Goal: Task Accomplishment & Management: Manage account settings

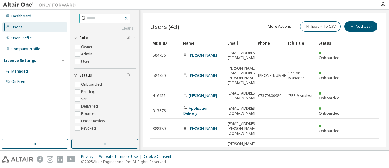
click at [129, 20] on button "button" at bounding box center [125, 18] width 5 height 5
click at [129, 18] on icon "button" at bounding box center [126, 18] width 5 height 5
click at [191, 20] on div "Users (43) More Actions Import From CSV Export To CSV Add User" at bounding box center [264, 26] width 229 height 13
click at [97, 142] on button "button" at bounding box center [104, 144] width 67 height 10
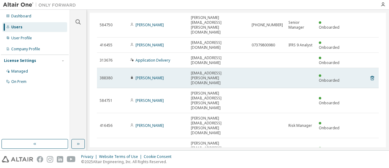
scroll to position [81, 0]
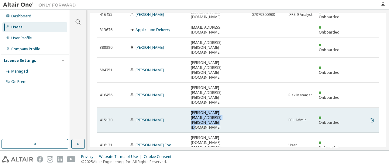
drag, startPoint x: 226, startPoint y: 83, endPoint x: 188, endPoint y: 79, distance: 37.9
click at [188, 107] on td "[PERSON_NAME][EMAIL_ADDRESS][PERSON_NAME][DOMAIN_NAME]" at bounding box center [218, 119] width 61 height 25
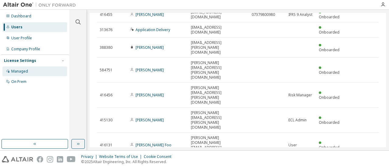
click at [26, 72] on div "Managed" at bounding box center [19, 71] width 17 height 5
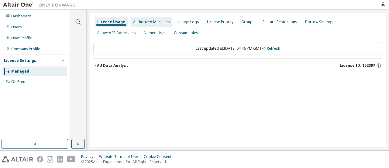
click at [133, 23] on div "Authorized Machines" at bounding box center [151, 21] width 37 height 5
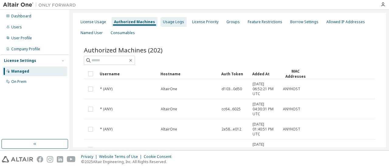
click at [175, 24] on div "Usage Logs" at bounding box center [173, 21] width 21 height 5
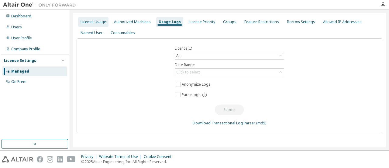
click at [96, 25] on div "License Usage" at bounding box center [93, 22] width 30 height 10
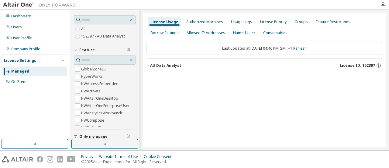
scroll to position [30, 0]
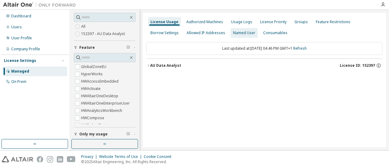
click at [240, 32] on div "Named User" at bounding box center [244, 32] width 22 height 5
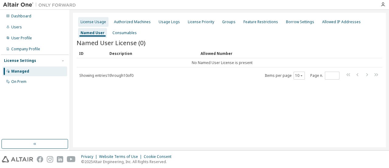
click at [92, 19] on div "License Usage" at bounding box center [93, 22] width 30 height 10
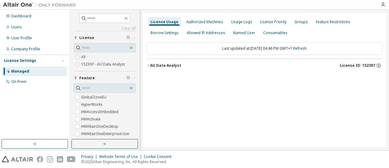
click at [150, 64] on div "AU Data Analyst" at bounding box center [165, 65] width 31 height 5
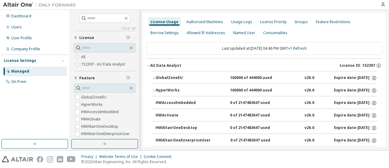
click at [154, 78] on icon "button" at bounding box center [153, 78] width 1 height 2
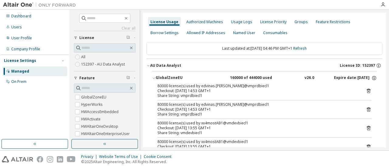
click at [155, 78] on icon "button" at bounding box center [154, 78] width 4 height 4
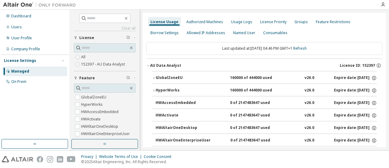
click at [154, 89] on icon "button" at bounding box center [154, 90] width 4 height 4
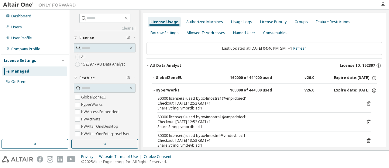
click at [154, 89] on icon "button" at bounding box center [154, 90] width 4 height 4
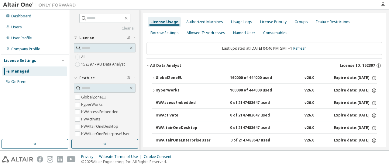
click at [154, 77] on icon "button" at bounding box center [154, 78] width 4 height 4
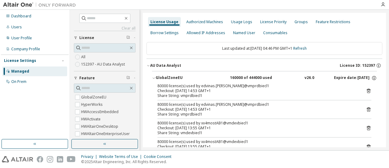
click at [154, 77] on icon "button" at bounding box center [154, 78] width 4 height 4
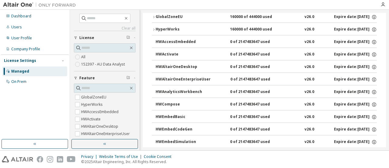
scroll to position [91, 0]
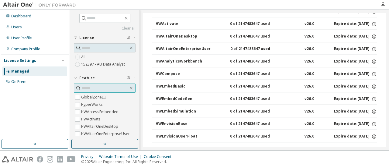
click at [99, 90] on input "text" at bounding box center [104, 88] width 47 height 6
type input "***"
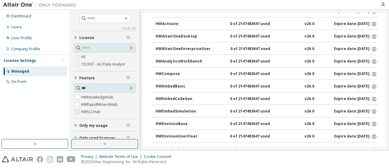
click at [86, 112] on label "HWSLCHub" at bounding box center [91, 111] width 20 height 7
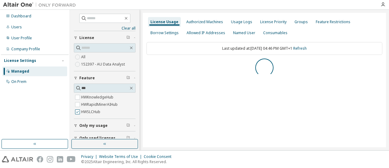
scroll to position [0, 0]
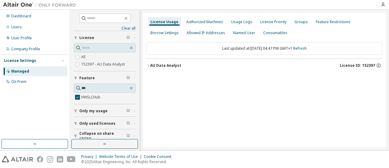
click at [148, 64] on icon "button" at bounding box center [148, 65] width 1 height 2
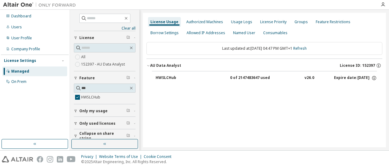
click at [169, 76] on div "HWSLCHub" at bounding box center [183, 77] width 55 height 5
drag, startPoint x: 234, startPoint y: 78, endPoint x: 265, endPoint y: 78, distance: 31.6
click at [257, 78] on div "0 of 2147483647 used" at bounding box center [257, 77] width 55 height 5
click at [374, 78] on icon "button" at bounding box center [373, 77] width 5 height 5
click at [309, 94] on div "License Usage Authorized Machines Usage Logs License Priority Groups Feature Re…" at bounding box center [264, 80] width 243 height 134
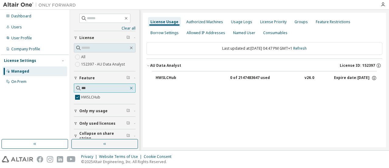
click at [130, 90] on button "button" at bounding box center [131, 87] width 5 height 5
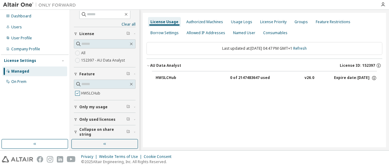
scroll to position [6, 0]
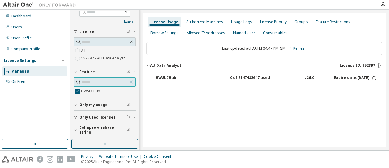
click at [130, 82] on icon "button" at bounding box center [131, 82] width 3 height 3
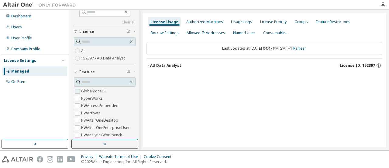
click at [85, 92] on label "GlobalZoneEU" at bounding box center [94, 90] width 26 height 7
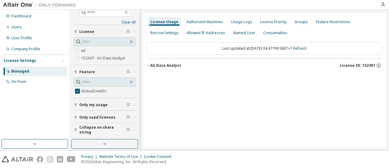
click at [151, 66] on div "AU Data Analyst" at bounding box center [165, 65] width 31 height 5
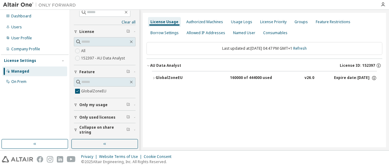
click at [155, 77] on icon "button" at bounding box center [154, 78] width 4 height 4
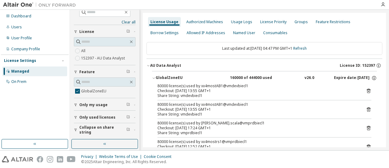
click at [154, 78] on icon "button" at bounding box center [154, 78] width 4 height 4
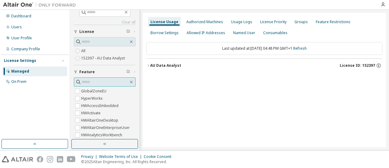
click at [103, 82] on input "text" at bounding box center [104, 82] width 47 height 6
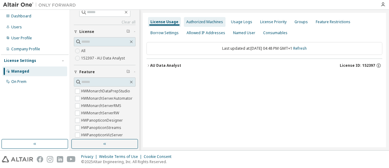
click at [212, 22] on div "Authorized Machines" at bounding box center [204, 21] width 37 height 5
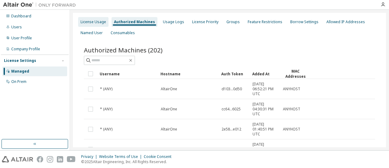
click at [90, 25] on div "License Usage" at bounding box center [93, 22] width 30 height 10
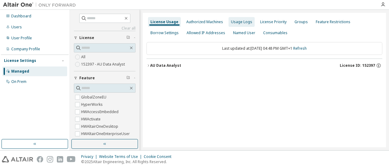
click at [237, 26] on div "Usage Logs" at bounding box center [242, 22] width 26 height 10
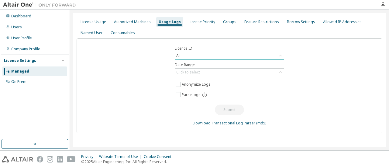
click at [278, 54] on icon at bounding box center [281, 56] width 6 height 6
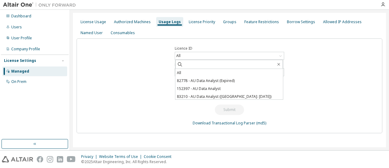
click at [163, 57] on div "Licence ID All All 82778 - AU Data Analyst (Expired) 152397 - AU Data Analyst 8…" at bounding box center [230, 85] width 306 height 95
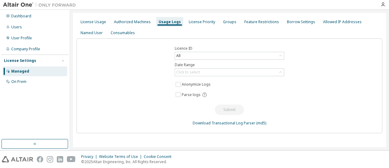
click at [194, 50] on label "Licence ID" at bounding box center [229, 48] width 109 height 5
click at [192, 53] on div "All" at bounding box center [229, 55] width 109 height 7
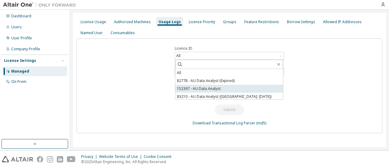
click at [199, 88] on li "152397 - AU Data Analyst" at bounding box center [229, 89] width 108 height 8
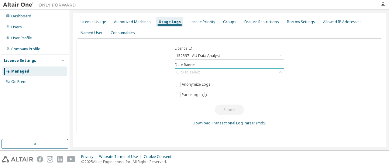
click at [203, 72] on div "Click to select" at bounding box center [229, 71] width 109 height 7
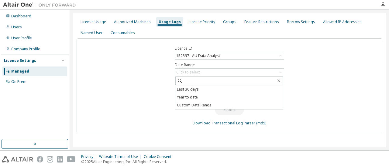
click at [315, 81] on div "Licence ID 152397 - AU Data Analyst Date Range Click to select Last 30 days Yea…" at bounding box center [230, 85] width 306 height 95
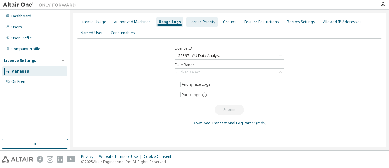
click at [194, 22] on div "License Priority" at bounding box center [202, 21] width 26 height 5
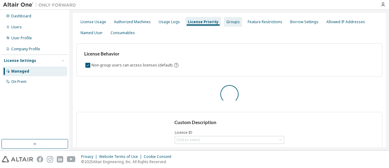
click at [226, 23] on div "Groups" at bounding box center [232, 21] width 13 height 5
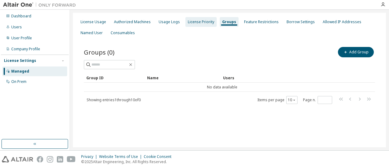
click at [202, 23] on div "License Priority" at bounding box center [201, 21] width 26 height 5
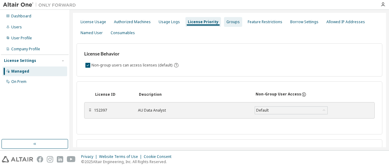
click at [224, 25] on div "Groups" at bounding box center [233, 22] width 18 height 10
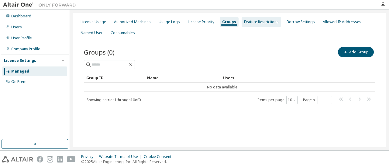
click at [248, 22] on div "Feature Restrictions" at bounding box center [261, 21] width 35 height 5
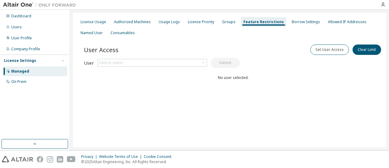
click at [280, 22] on div "License Usage Authorized Machines Usage Logs License Priority Groups Feature Re…" at bounding box center [230, 27] width 306 height 22
click at [292, 23] on div "Borrow Settings" at bounding box center [306, 21] width 28 height 5
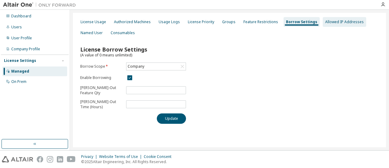
click at [335, 22] on div "Allowed IP Addresses" at bounding box center [344, 21] width 39 height 5
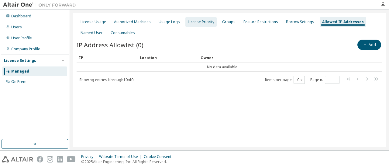
click at [202, 24] on div "License Priority" at bounding box center [201, 21] width 26 height 5
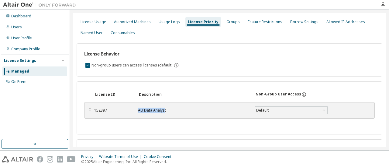
drag, startPoint x: 164, startPoint y: 111, endPoint x: 131, endPoint y: 109, distance: 32.9
click at [131, 109] on div "152397 AU Data Analyst Default Save" at bounding box center [229, 110] width 270 height 11
click at [101, 22] on div "License Usage" at bounding box center [94, 21] width 26 height 5
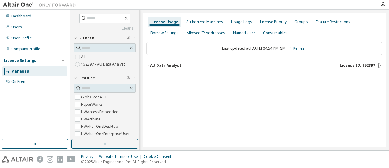
click at [84, 58] on label "All" at bounding box center [83, 56] width 5 height 7
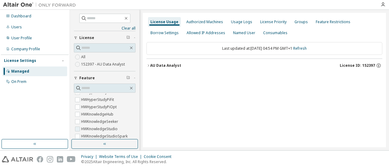
scroll to position [213, 0]
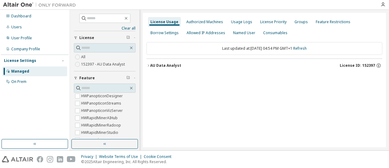
click at [151, 65] on div "AU Data Analyst" at bounding box center [165, 65] width 31 height 5
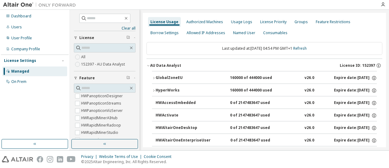
click at [149, 66] on icon "button" at bounding box center [149, 66] width 4 height 4
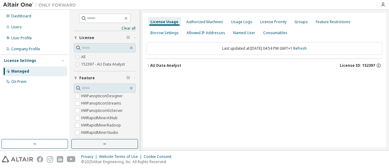
click at [84, 79] on span "Feature" at bounding box center [87, 77] width 16 height 5
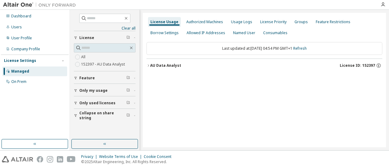
click at [88, 81] on button "Feature" at bounding box center [105, 77] width 62 height 13
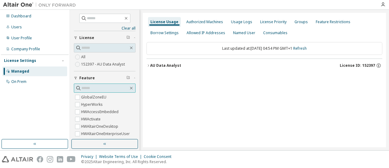
click at [88, 88] on input "text" at bounding box center [104, 88] width 47 height 6
type input "***"
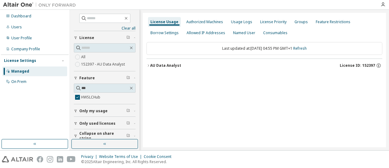
click at [148, 67] on icon "button" at bounding box center [149, 66] width 4 height 4
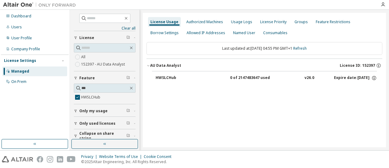
click at [157, 75] on div "HWSLCHub" at bounding box center [183, 77] width 55 height 5
click at [178, 79] on div "HWSLCHub" at bounding box center [183, 77] width 55 height 5
click at [93, 95] on label "HWSLCHub" at bounding box center [91, 96] width 20 height 7
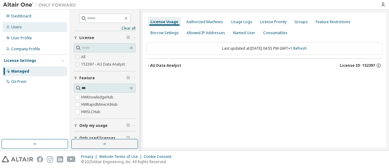
click at [23, 27] on div "Users" at bounding box center [34, 27] width 65 height 10
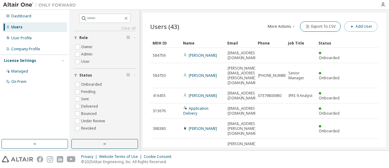
click at [362, 26] on button "Add User" at bounding box center [360, 26] width 33 height 10
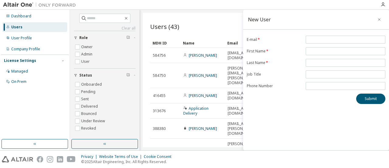
click at [316, 44] on form "E-mail * First Name * Last Name * Job Title Phone Number" at bounding box center [316, 63] width 139 height 54
click at [313, 40] on input "email" at bounding box center [345, 39] width 77 height 5
type input "**********"
click at [299, 113] on div "**********" at bounding box center [316, 80] width 146 height 140
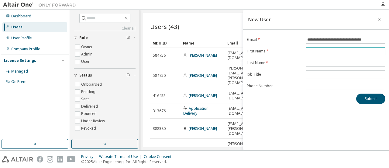
click at [312, 50] on input "text" at bounding box center [345, 51] width 77 height 5
type input "**********"
click at [285, 110] on div "**********" at bounding box center [316, 80] width 146 height 140
click at [344, 58] on form "**********" at bounding box center [316, 63] width 139 height 54
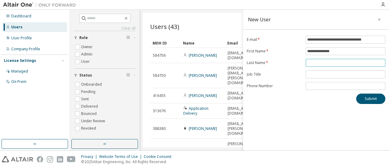
click at [343, 60] on span at bounding box center [346, 63] width 80 height 8
click at [343, 60] on input "text" at bounding box center [345, 62] width 77 height 5
click at [282, 110] on div "**********" at bounding box center [316, 80] width 146 height 140
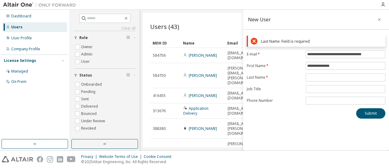
click at [379, 18] on icon "button" at bounding box center [379, 19] width 4 height 5
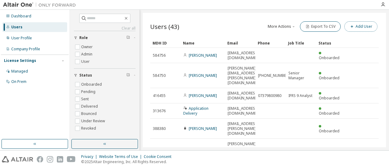
click at [352, 23] on button "Add User" at bounding box center [360, 26] width 33 height 10
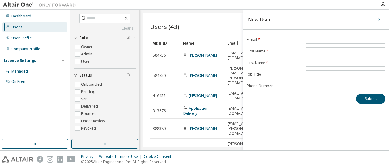
click at [381, 18] on icon "button" at bounding box center [379, 19] width 4 height 5
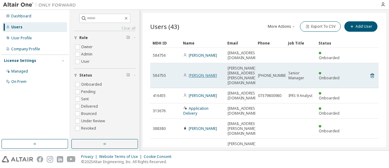
click at [208, 73] on link "Robert Samson-Barry" at bounding box center [203, 75] width 28 height 5
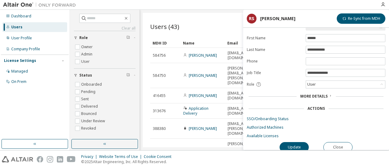
scroll to position [28, 0]
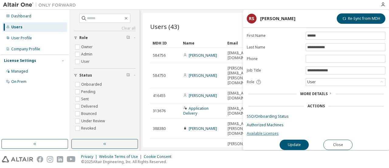
click at [272, 131] on link "Available Licenses" at bounding box center [316, 133] width 139 height 5
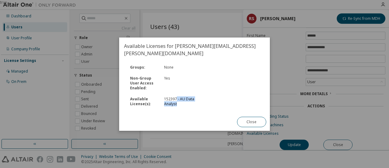
drag, startPoint x: 176, startPoint y: 97, endPoint x: 207, endPoint y: 98, distance: 30.7
click at [207, 98] on div "152397 - AU Data Analyst" at bounding box center [186, 101] width 44 height 10
click at [220, 101] on div at bounding box center [237, 101] width 51 height 10
click at [242, 119] on button "Close" at bounding box center [251, 121] width 29 height 10
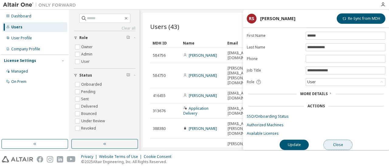
click at [330, 139] on button "Close" at bounding box center [337, 144] width 29 height 10
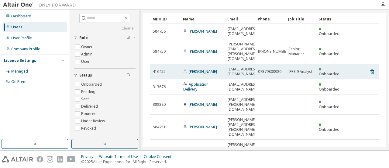
scroll to position [61, 0]
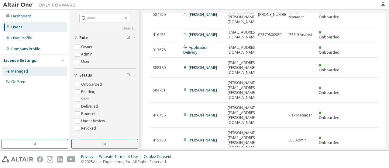
click at [19, 70] on div "Managed" at bounding box center [19, 71] width 17 height 5
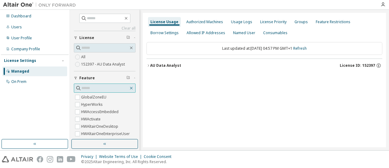
click at [129, 88] on icon "button" at bounding box center [131, 87] width 5 height 5
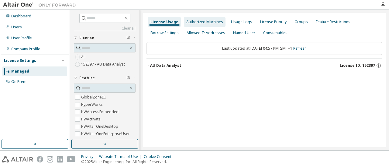
click at [211, 24] on div "Authorized Machines" at bounding box center [204, 21] width 37 height 5
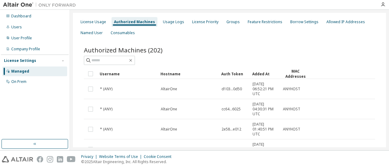
click at [238, 24] on div "License Usage Authorized Machines Usage Logs License Priority Groups Feature Re…" at bounding box center [230, 27] width 306 height 22
click at [175, 21] on div "Usage Logs" at bounding box center [173, 21] width 21 height 5
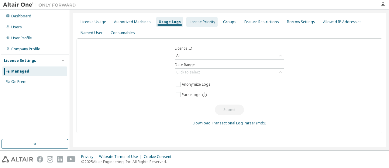
click at [198, 23] on div "License Priority" at bounding box center [202, 21] width 26 height 5
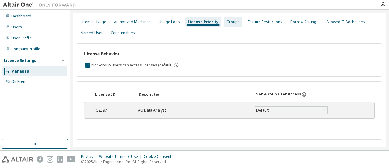
click at [226, 22] on div "Groups" at bounding box center [232, 21] width 13 height 5
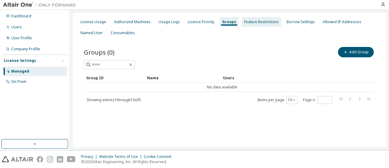
click at [257, 23] on div "Feature Restrictions" at bounding box center [261, 21] width 35 height 5
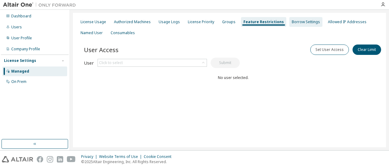
click at [303, 26] on div "Borrow Settings" at bounding box center [305, 22] width 33 height 10
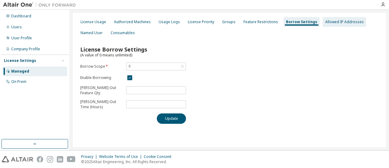
click at [328, 22] on div "Allowed IP Addresses" at bounding box center [344, 21] width 39 height 5
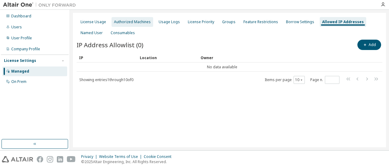
click at [126, 23] on div "Authorized Machines" at bounding box center [132, 21] width 37 height 5
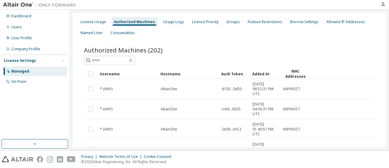
click at [209, 46] on div "Authorized Machines (202)" at bounding box center [229, 50] width 291 height 9
click at [338, 6] on div at bounding box center [228, 4] width 298 height 9
click at [338, 16] on div "License Usage Authorized Machines Usage Logs License Priority Groups Feature Re…" at bounding box center [230, 27] width 306 height 22
click at [337, 19] on div "Allowed IP Addresses" at bounding box center [345, 21] width 39 height 5
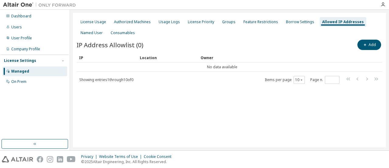
click at [197, 110] on div "License Usage Authorized Machines Usage Logs License Priority Groups Feature Re…" at bounding box center [229, 80] width 313 height 134
click at [18, 81] on div "On Prem" at bounding box center [18, 81] width 15 height 5
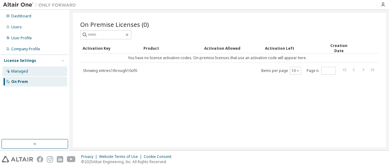
click at [19, 71] on div "Managed" at bounding box center [19, 71] width 17 height 5
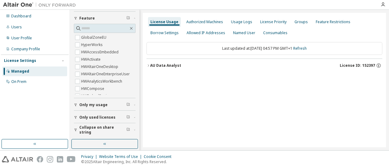
click at [194, 86] on div "License Usage Authorized Machines Usage Logs License Priority Groups Feature Re…" at bounding box center [264, 80] width 243 height 134
click at [91, 120] on button "Only used licenses" at bounding box center [105, 116] width 62 height 13
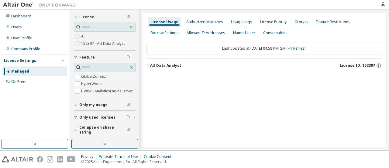
scroll to position [24, 0]
click at [148, 65] on icon "button" at bounding box center [149, 66] width 4 height 4
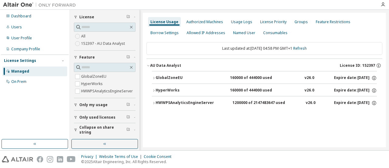
click at [185, 118] on div "License Usage Authorized Machines Usage Logs License Priority Groups Feature Re…" at bounding box center [264, 80] width 243 height 134
click at [188, 130] on div "License Usage Authorized Machines Usage Logs License Priority Groups Feature Re…" at bounding box center [264, 80] width 243 height 134
click at [129, 25] on icon "button" at bounding box center [131, 27] width 5 height 5
click at [212, 20] on div "Authorized Machines" at bounding box center [204, 21] width 37 height 5
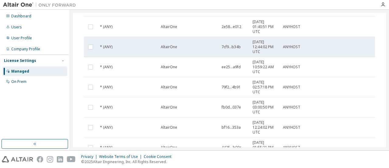
scroll to position [164, 0]
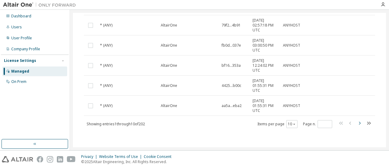
click at [358, 121] on icon "button" at bounding box center [359, 122] width 7 height 7
type input "*"
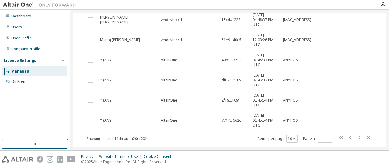
scroll to position [152, 0]
